Goal: Ask a question: Ask a question

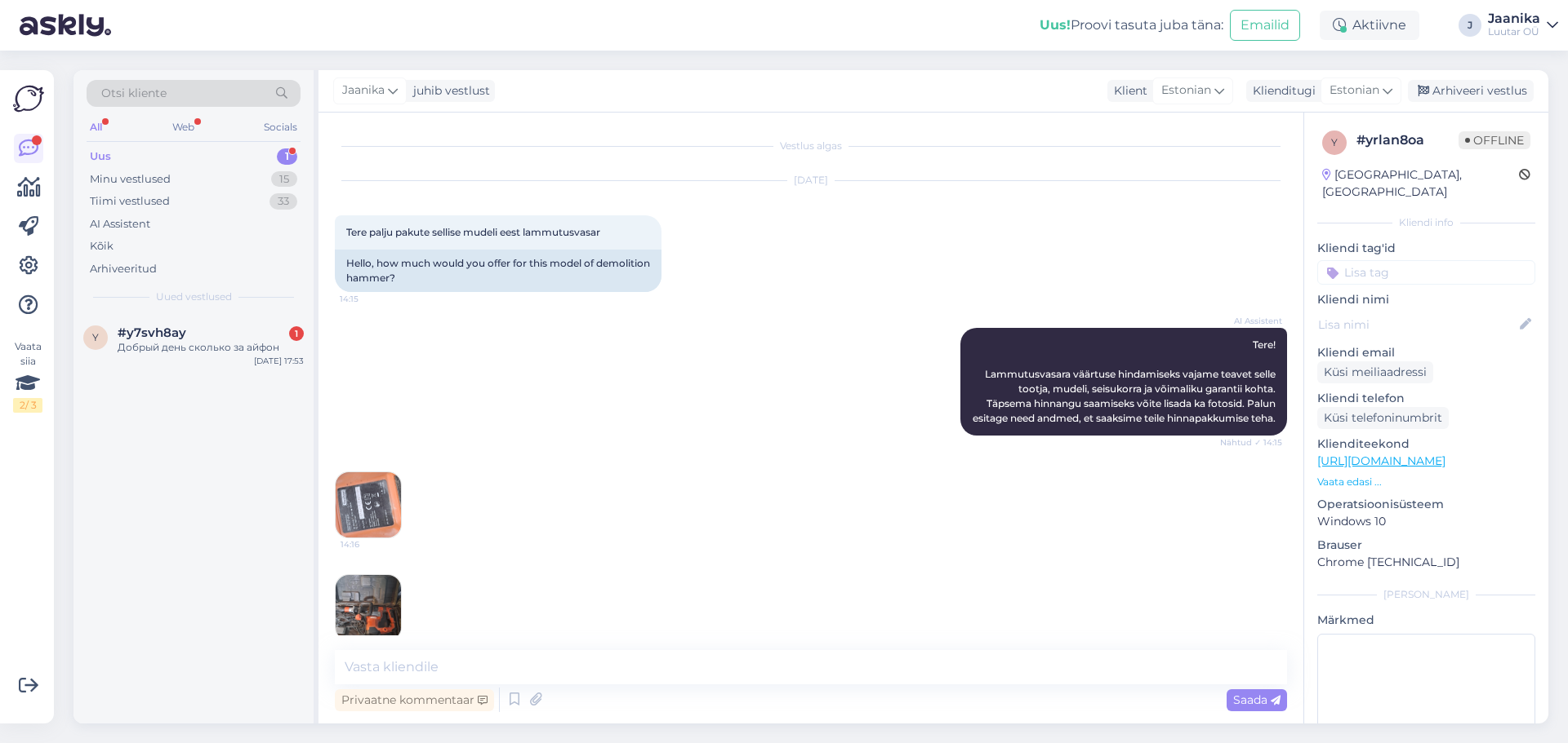
scroll to position [645, 0]
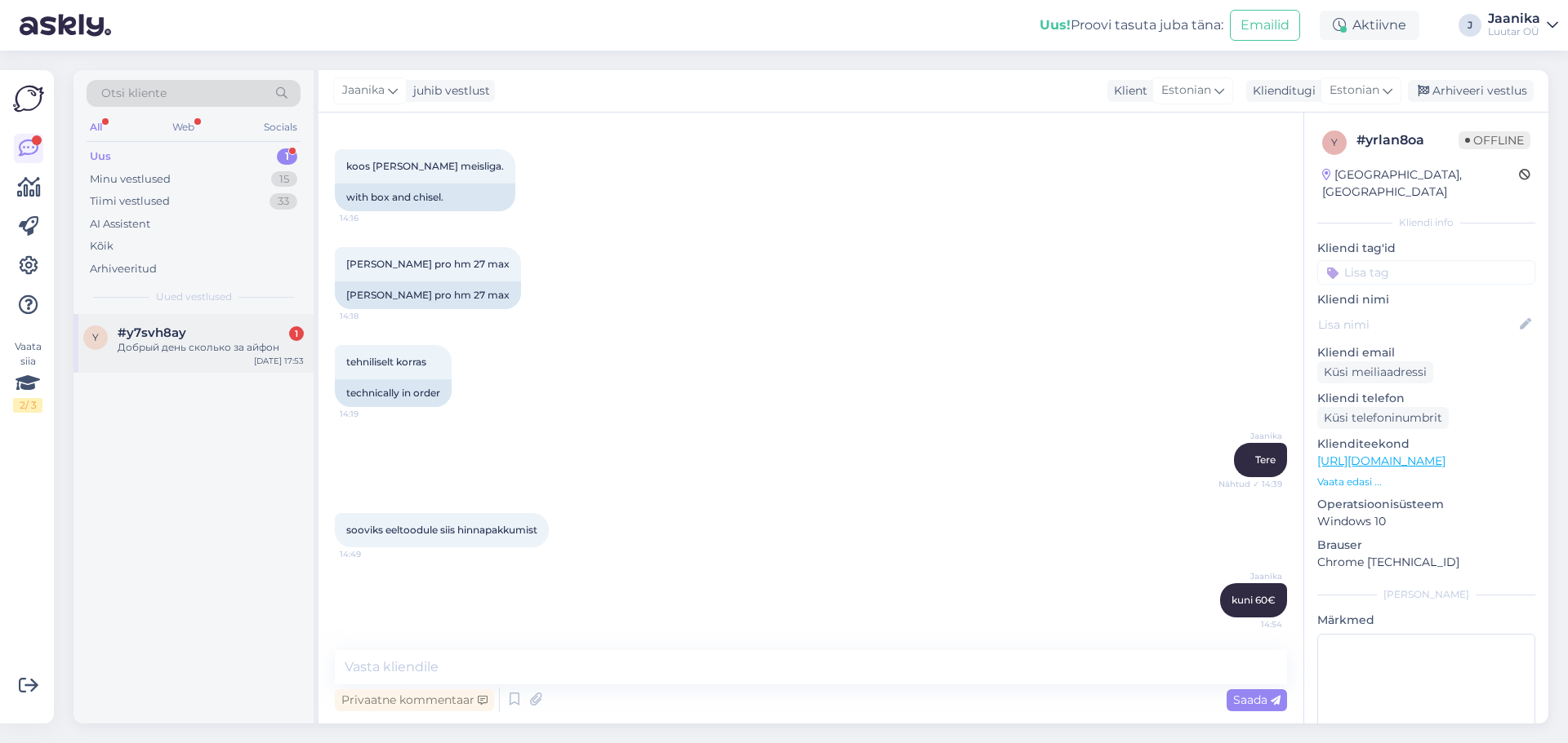
click at [135, 350] on div "Добрый день сколько за айфон" at bounding box center [210, 348] width 186 height 15
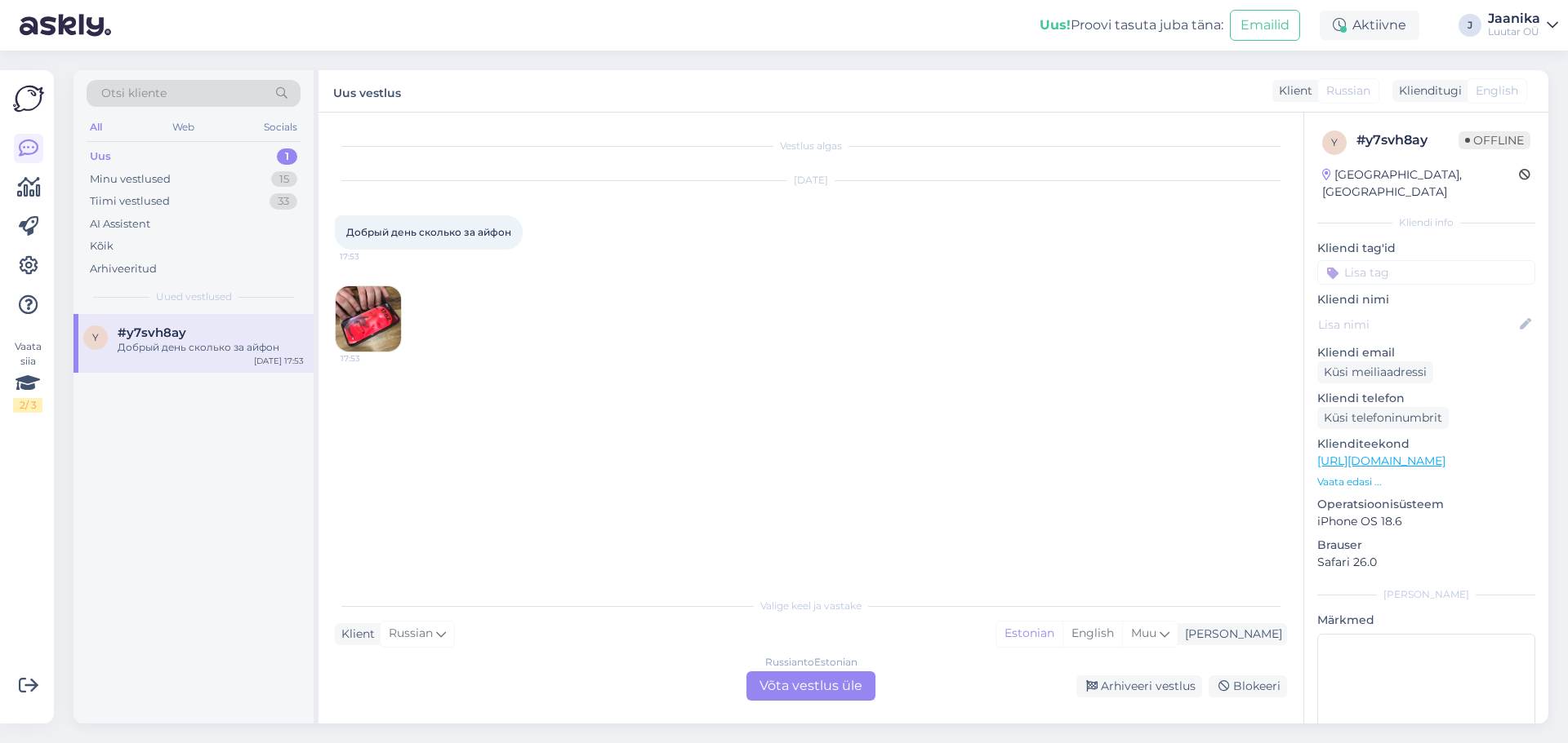
click at [796, 686] on div "Russian to Estonian Võta vestlus üle" at bounding box center [811, 687] width 129 height 29
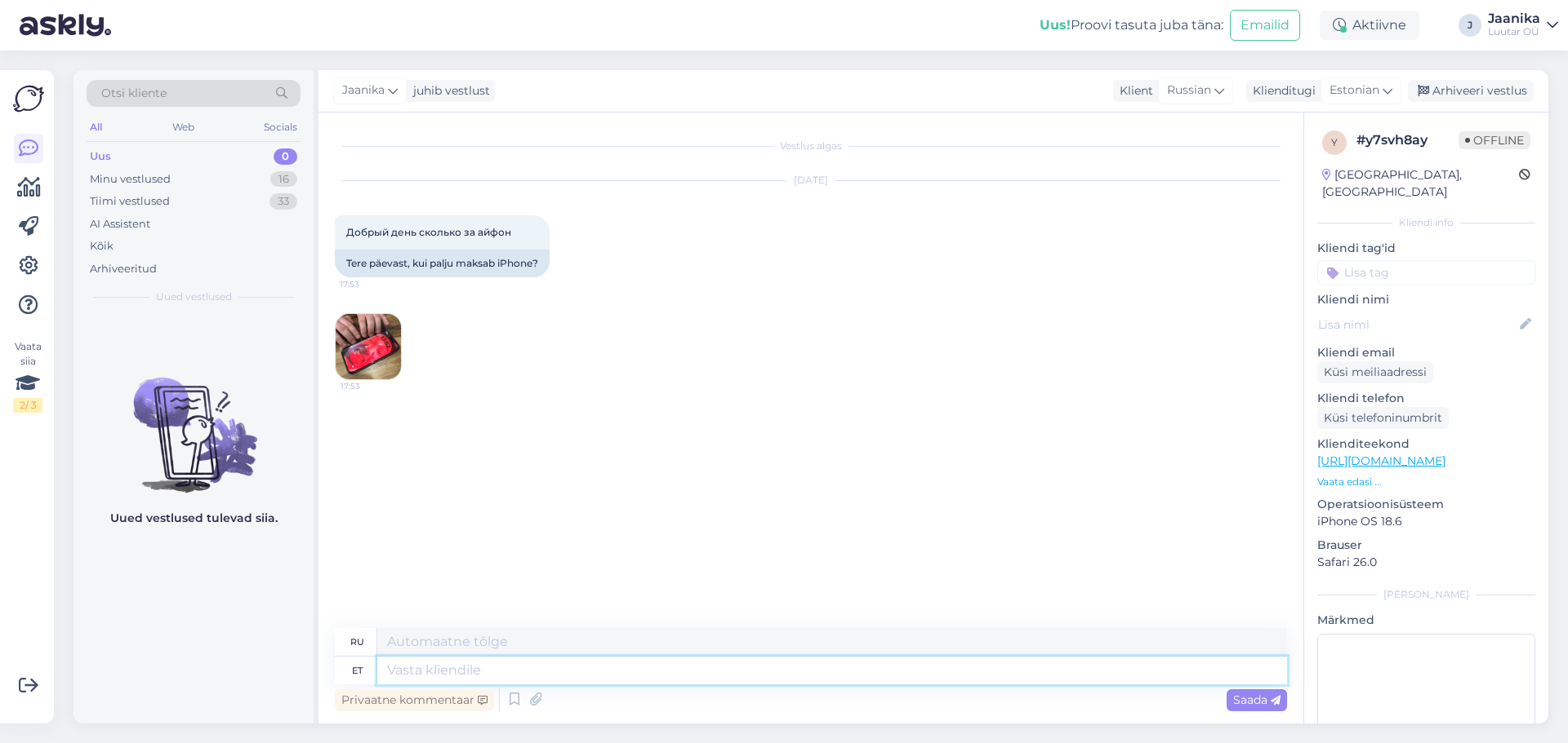
click at [445, 669] on textarea at bounding box center [832, 671] width 909 height 28
type textarea "Tere1"
type textarea "Привет1"
type textarea "Tere"
type textarea "Привет"
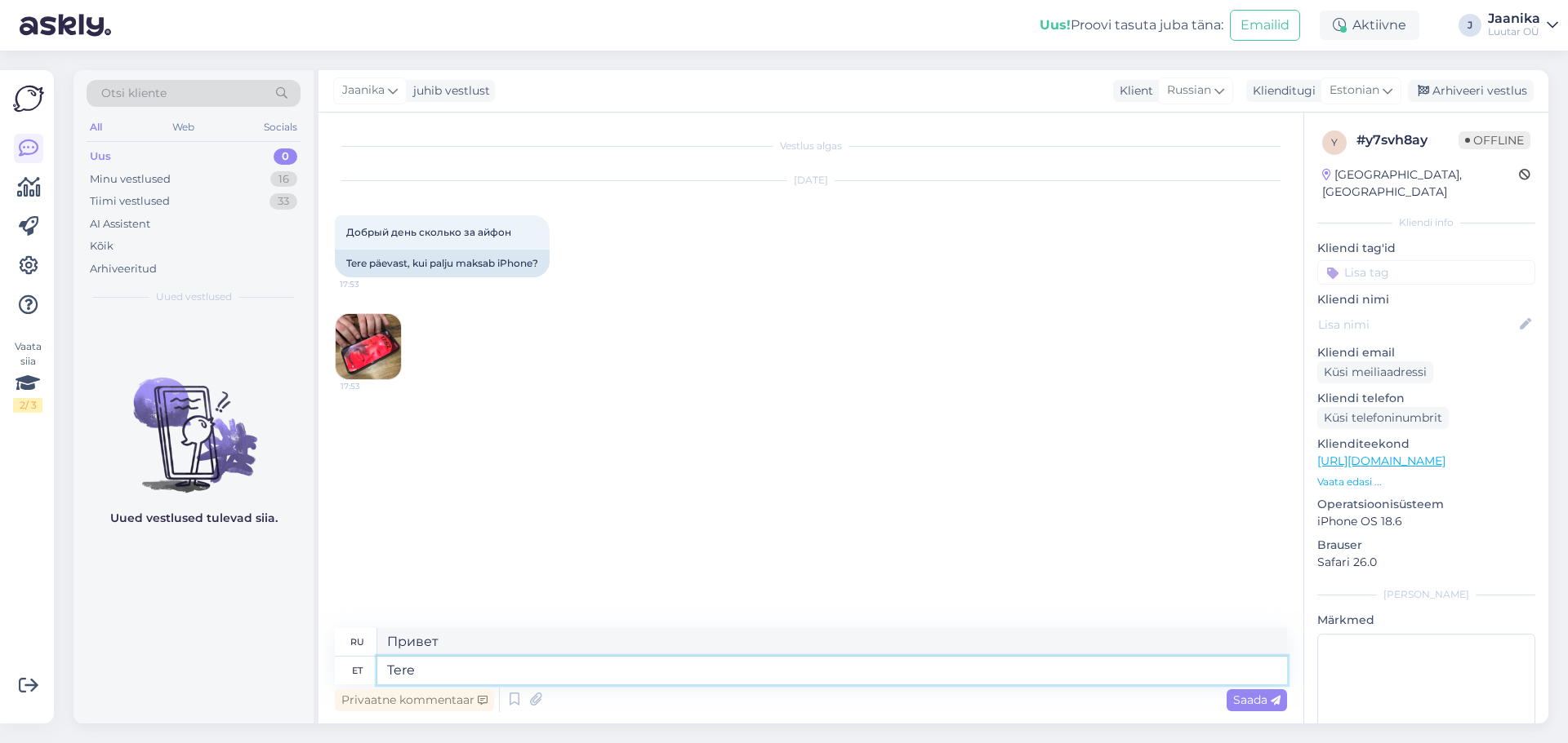
drag, startPoint x: 419, startPoint y: 666, endPoint x: 356, endPoint y: 659, distance: 63.4
click at [356, 659] on div "et Tere" at bounding box center [811, 671] width 952 height 28
drag, startPoint x: 416, startPoint y: 233, endPoint x: 336, endPoint y: 232, distance: 80.0
click at [336, 232] on div "Добрый день сколько за айфон 17:53" at bounding box center [442, 232] width 215 height 34
copy span "Добрый день"
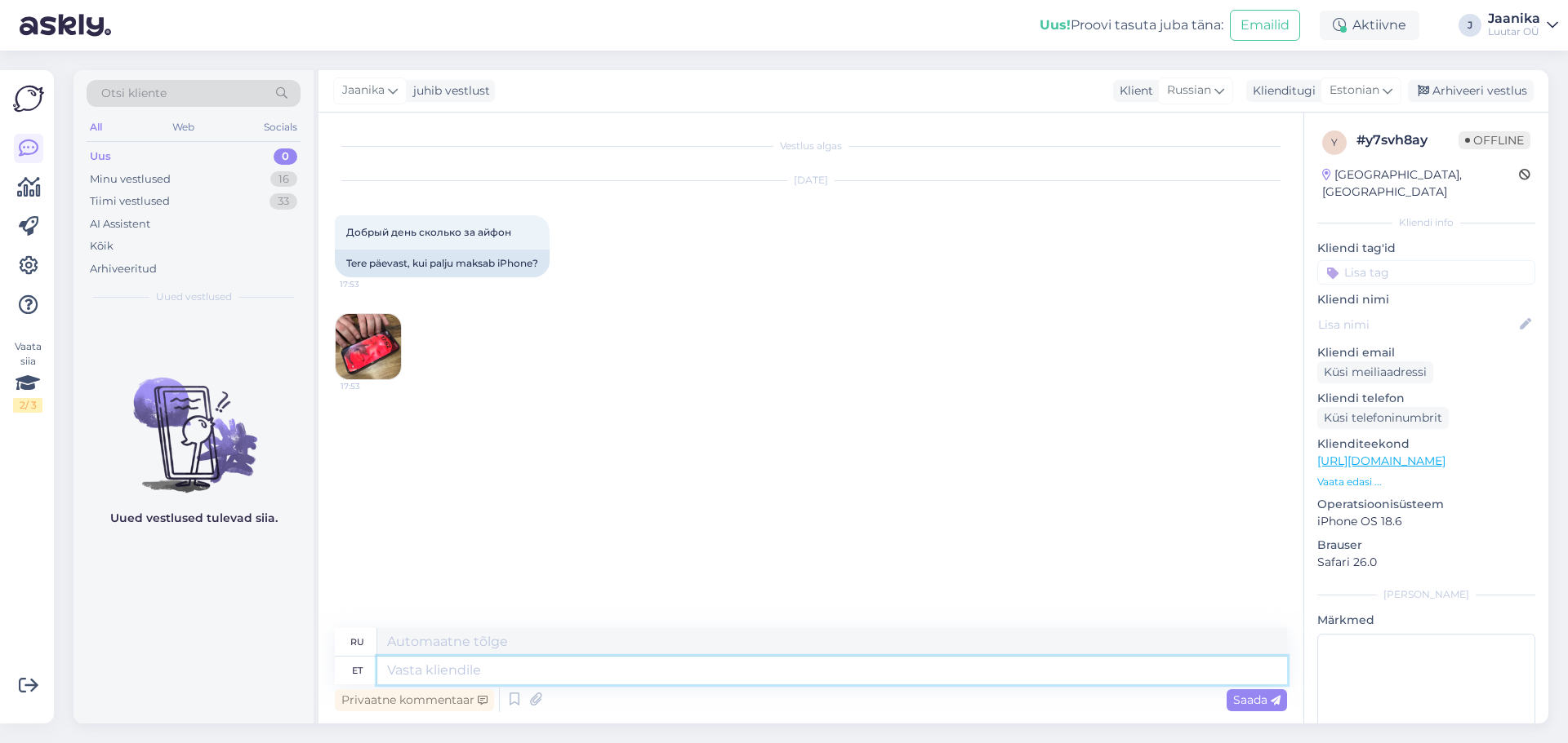
click at [427, 674] on textarea at bounding box center [832, 671] width 909 height 28
paste textarea "Добрый день"
type textarea "Добрый день"
click at [366, 345] on img at bounding box center [368, 347] width 65 height 65
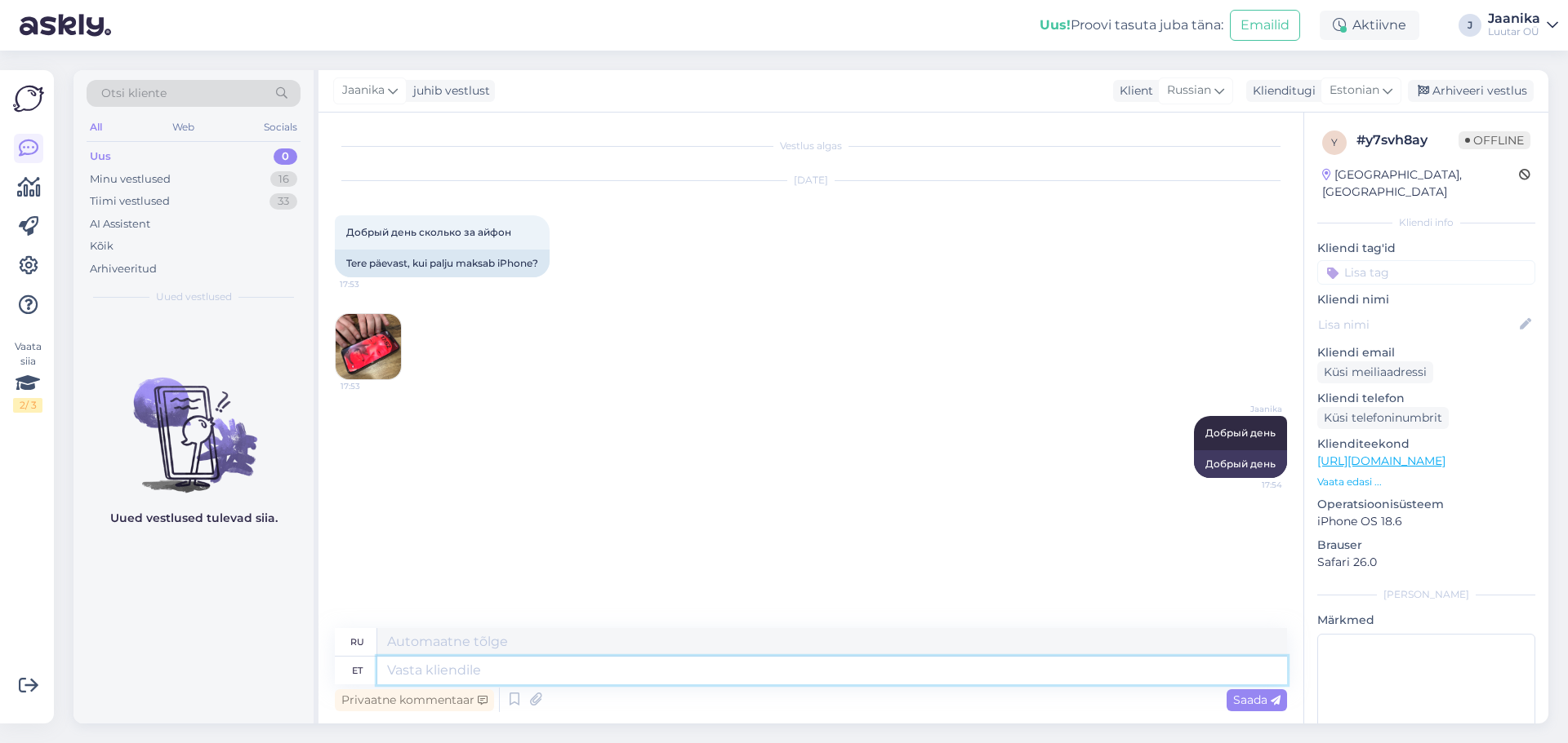
click at [474, 672] on textarea at bounding box center [832, 671] width 909 height 28
type textarea "palun"
type textarea "пожалуйста"
type textarea "palun täpset mu"
type textarea "пожалуйста, будьте точны"
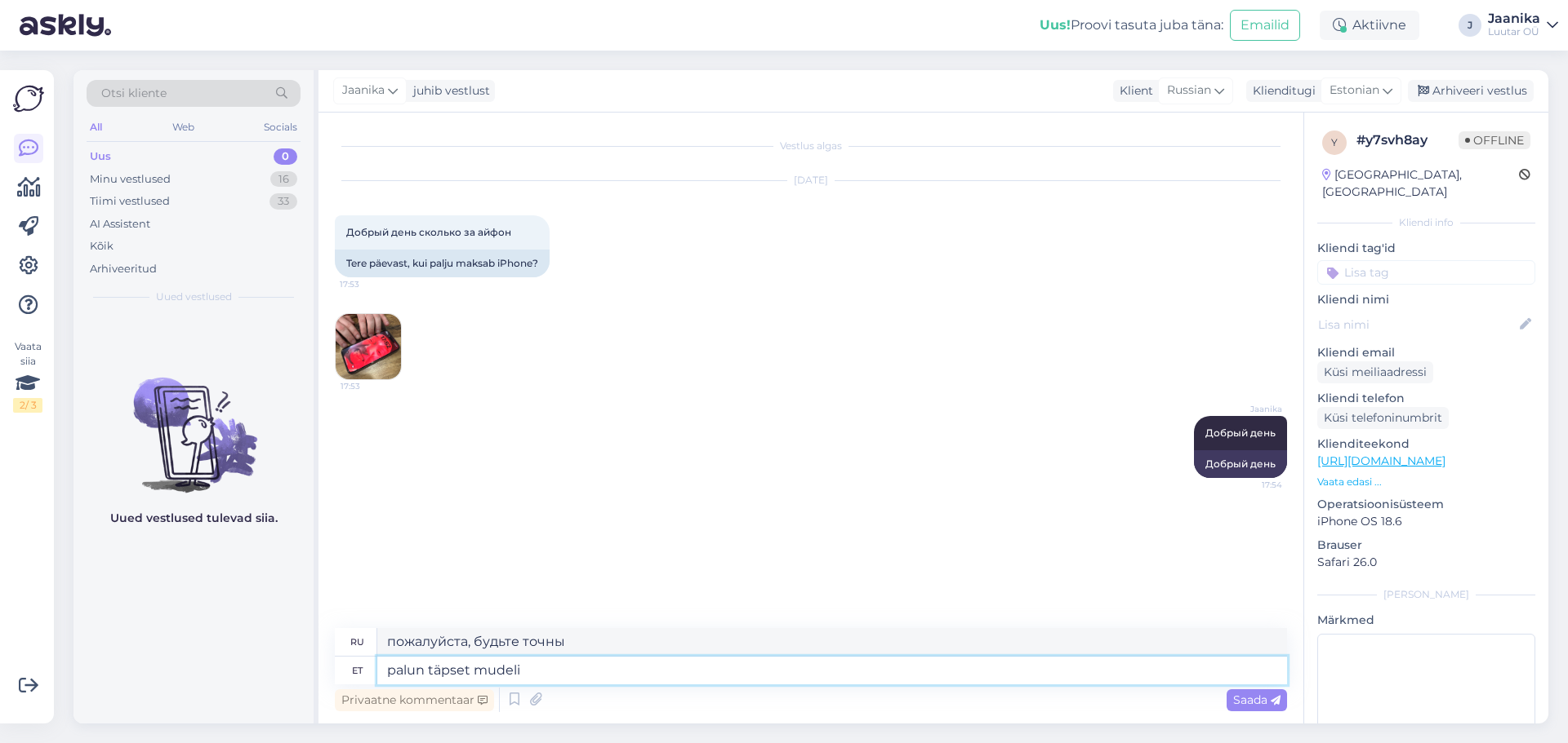
type textarea "palun täpset mudelit"
type textarea "пожалуйста, укажите точную модель"
